Goal: Transaction & Acquisition: Purchase product/service

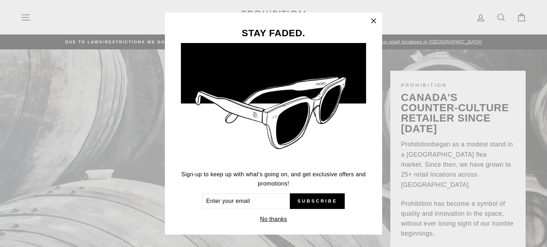
click at [376, 21] on icon "button" at bounding box center [373, 21] width 4 height 4
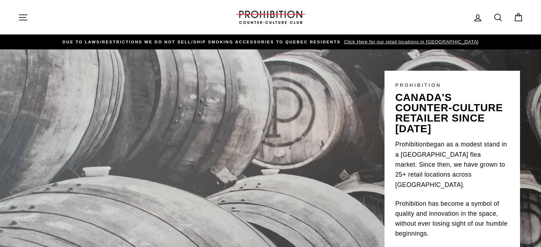
click at [275, 19] on img at bounding box center [270, 17] width 71 height 13
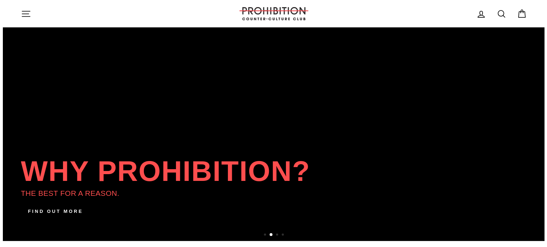
scroll to position [74, 0]
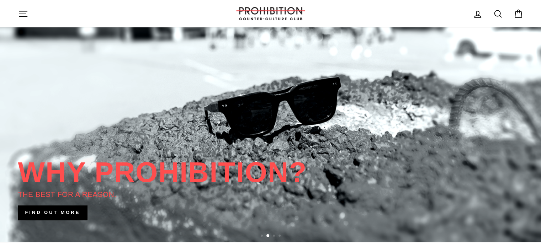
click at [24, 14] on icon "button" at bounding box center [23, 13] width 8 height 5
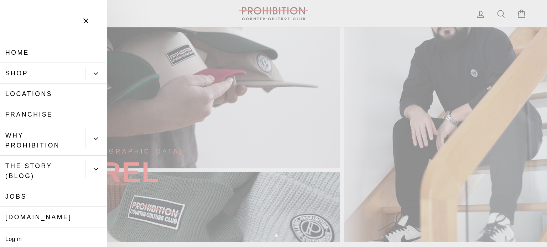
click at [90, 77] on button "Primary" at bounding box center [96, 73] width 22 height 12
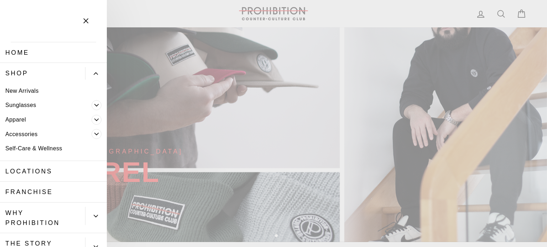
click at [33, 130] on link "Accessories" at bounding box center [45, 134] width 91 height 15
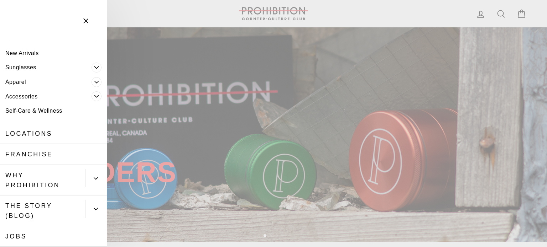
scroll to position [0, 0]
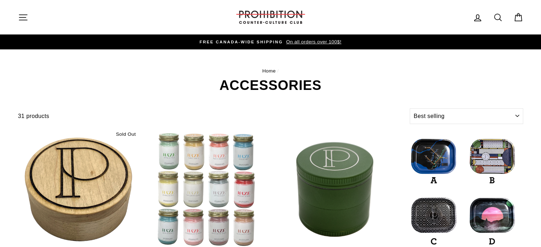
select select "best-selling"
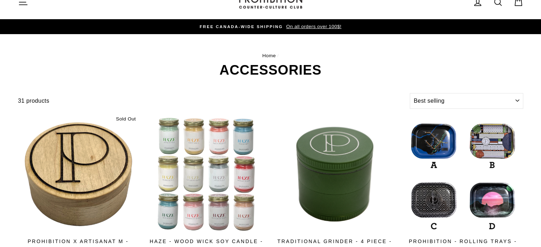
scroll to position [14, 0]
